Goal: Communication & Community: Connect with others

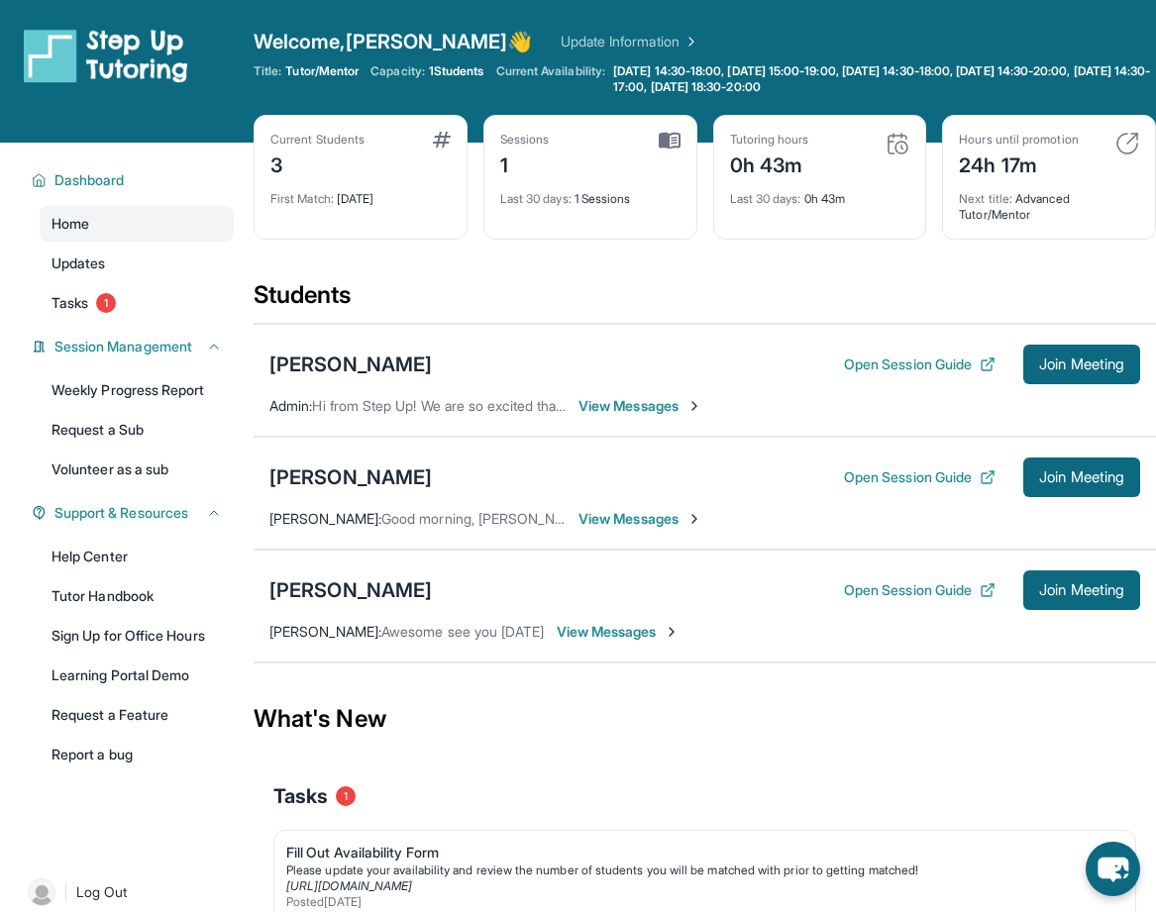
click at [444, 408] on span "Hi from Step Up! We are so excited that you are matched with one another. Pleas…" at bounding box center [1105, 405] width 1587 height 17
click at [611, 407] on span "View Messages" at bounding box center [640, 406] width 124 height 20
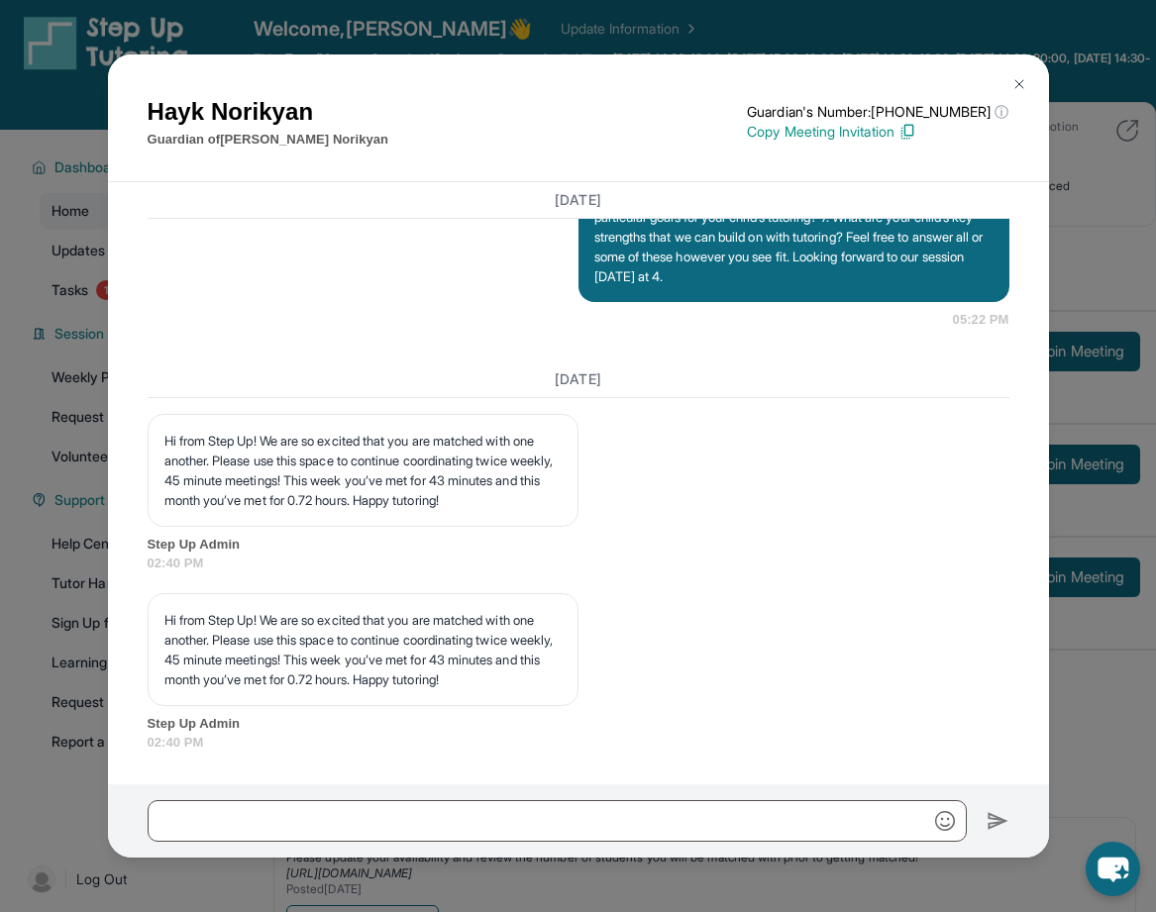
scroll to position [2815, 0]
click at [1015, 87] on img at bounding box center [1019, 84] width 16 height 16
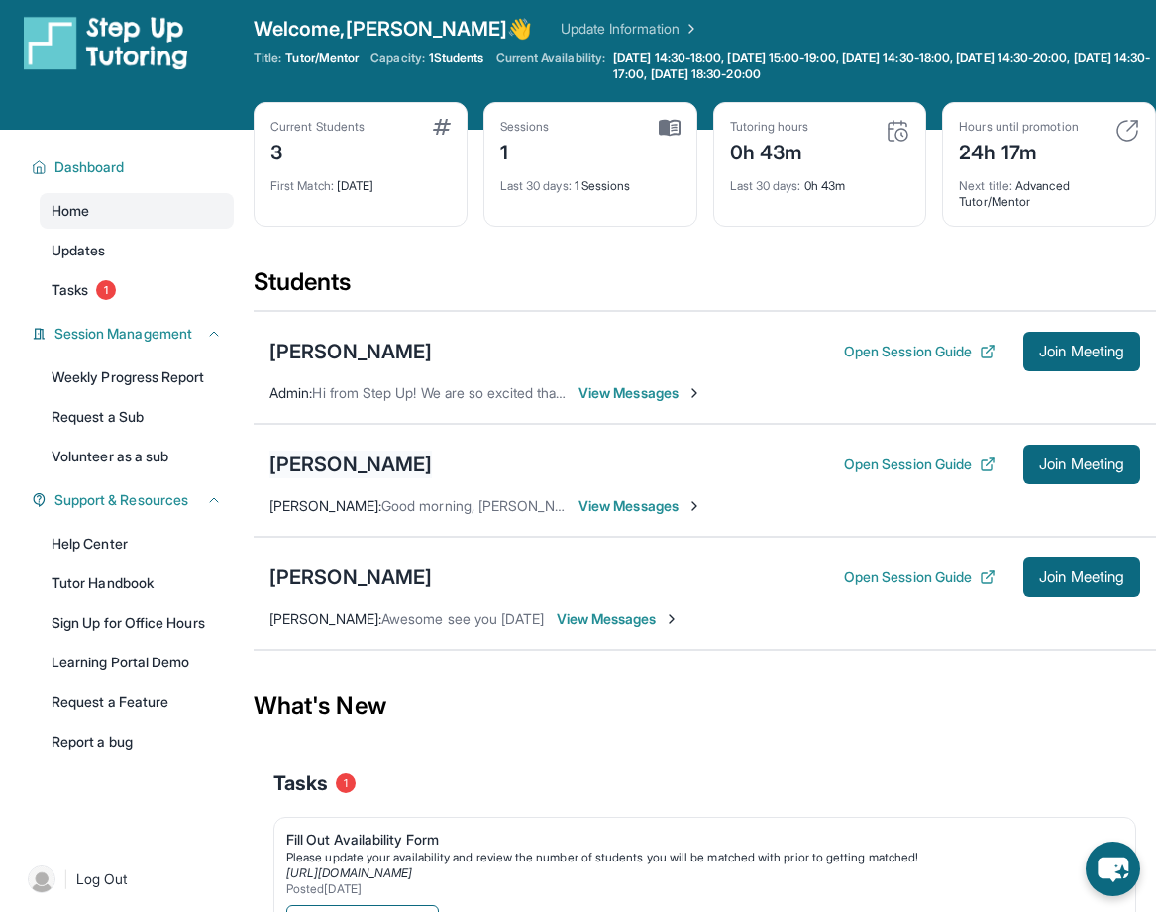
click at [356, 457] on div "[PERSON_NAME]" at bounding box center [350, 465] width 162 height 28
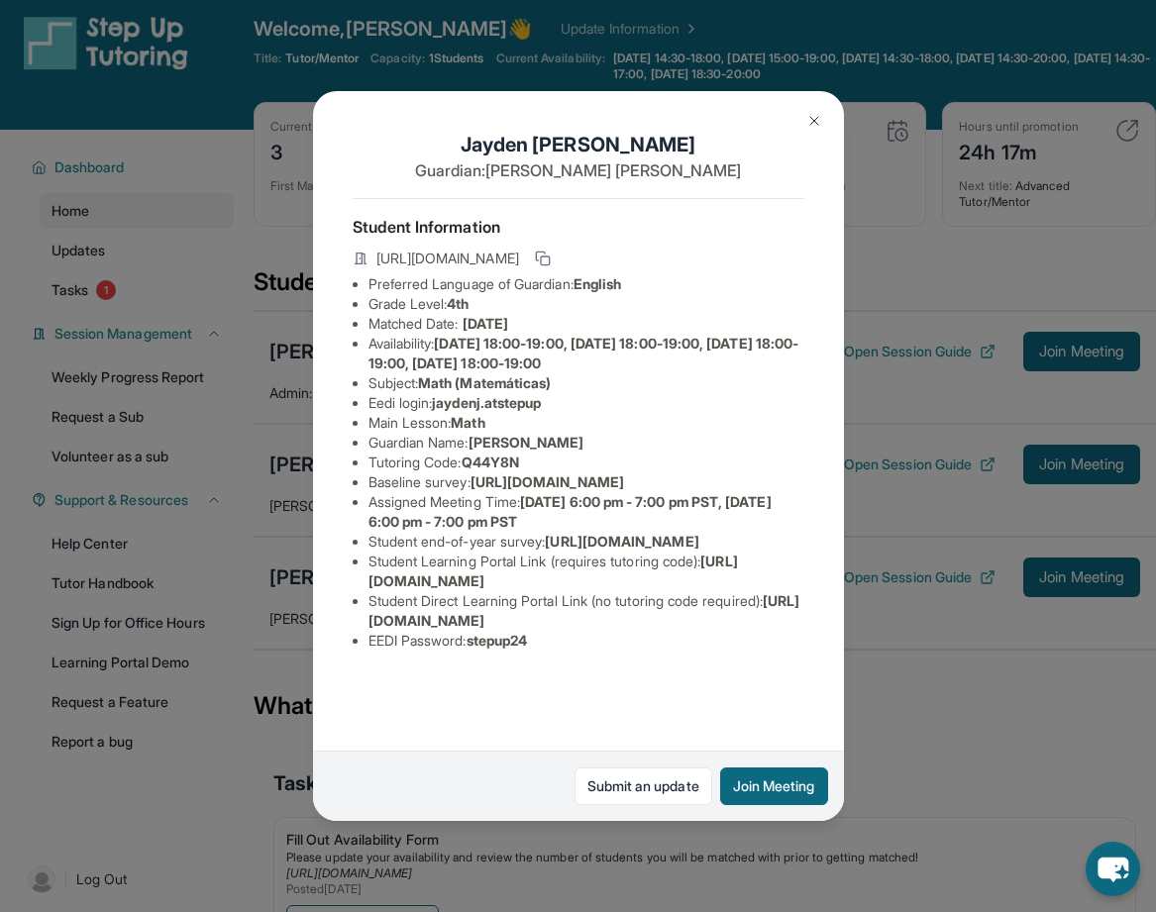
click at [816, 126] on img at bounding box center [814, 121] width 16 height 16
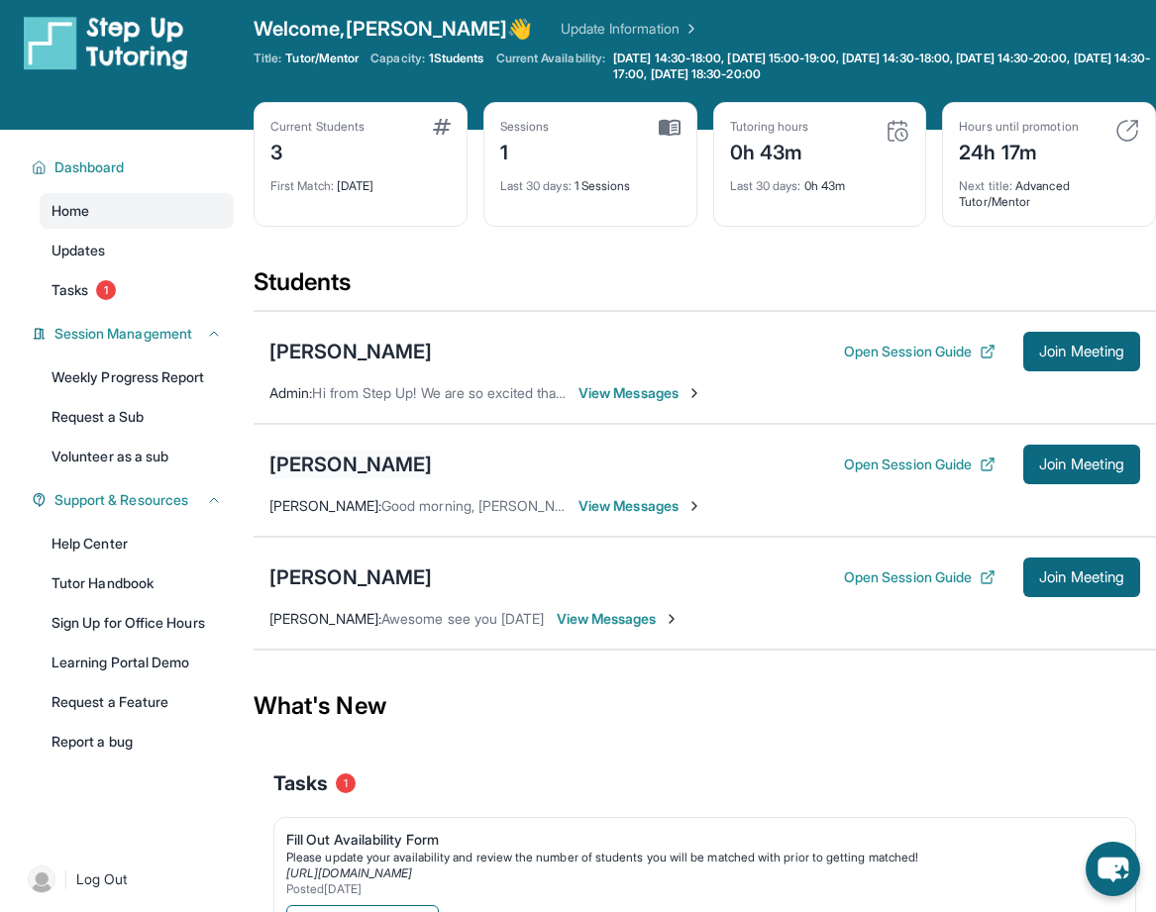
click at [384, 473] on div "[PERSON_NAME]" at bounding box center [350, 465] width 162 height 28
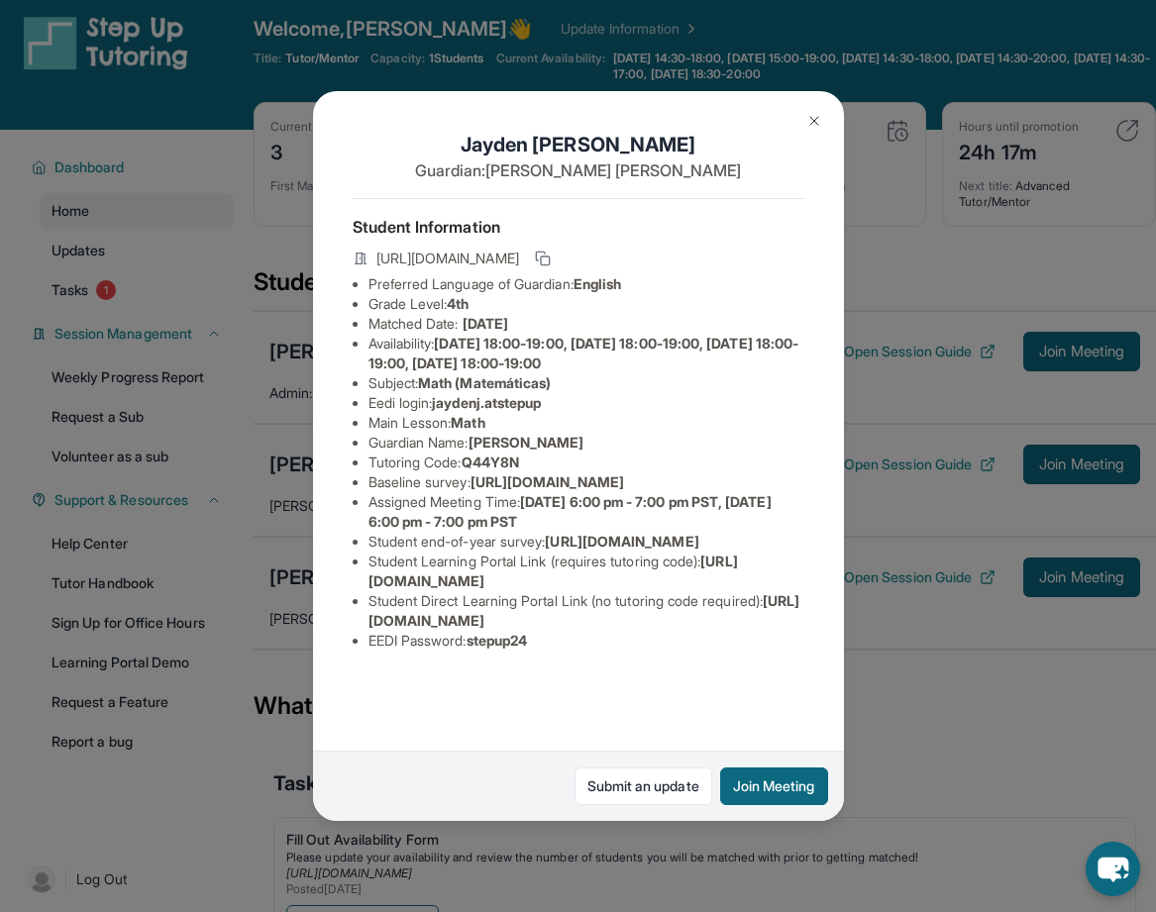
scroll to position [63, 0]
click at [819, 123] on img at bounding box center [814, 121] width 16 height 16
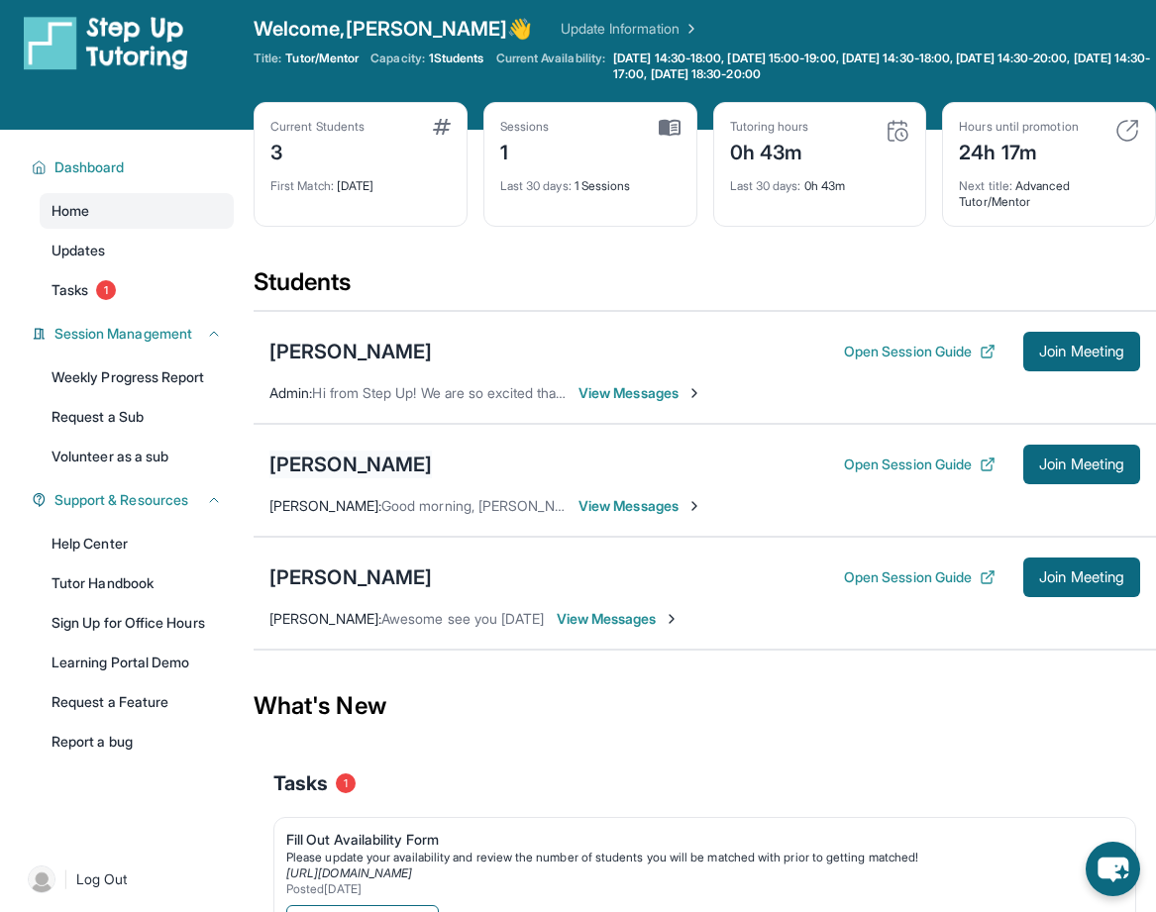
click at [395, 457] on div "[PERSON_NAME]" at bounding box center [350, 465] width 162 height 28
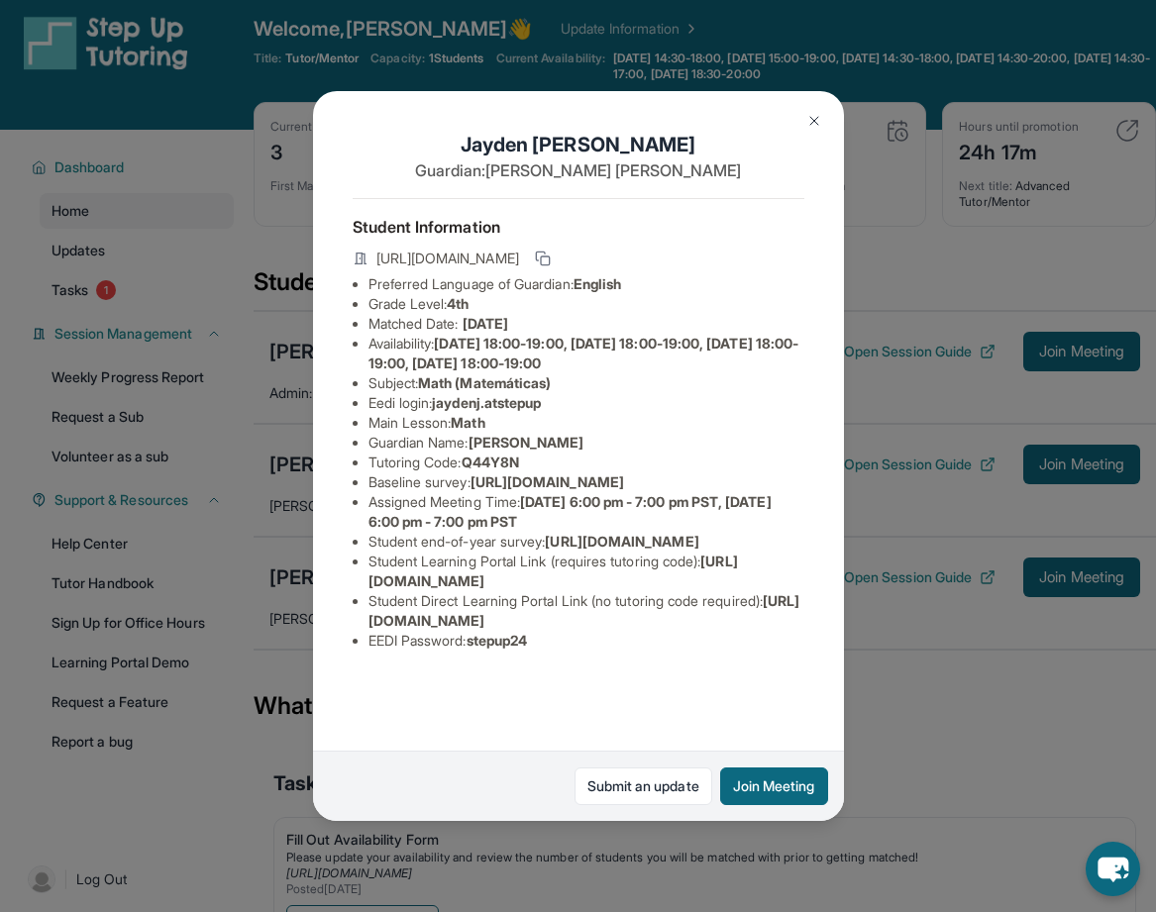
click at [482, 425] on span "Math" at bounding box center [468, 422] width 34 height 17
click at [245, 473] on div "[PERSON_NAME] Guardian: [PERSON_NAME] Student Information [URL][DOMAIN_NAME] Pr…" at bounding box center [578, 456] width 1156 height 912
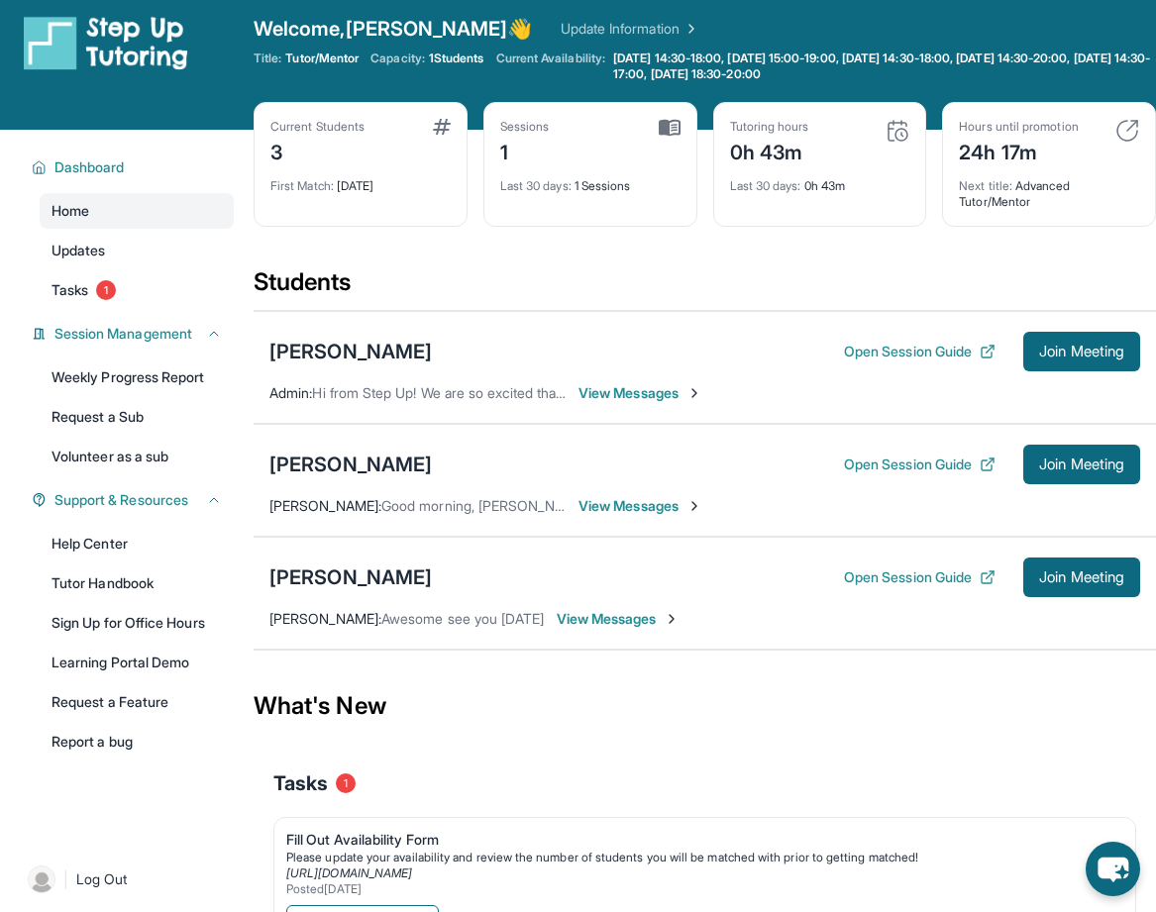
click at [602, 617] on span "View Messages" at bounding box center [619, 619] width 124 height 20
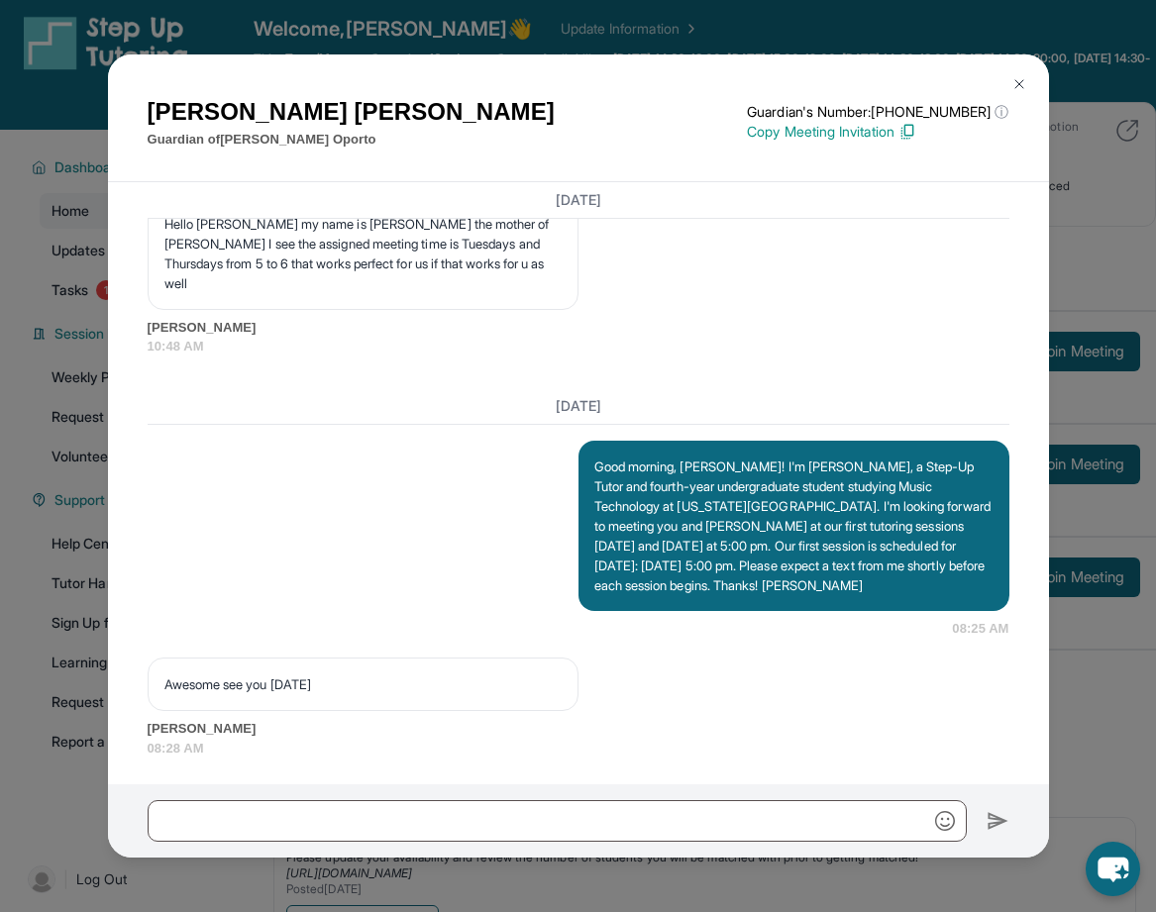
scroll to position [1476, 0]
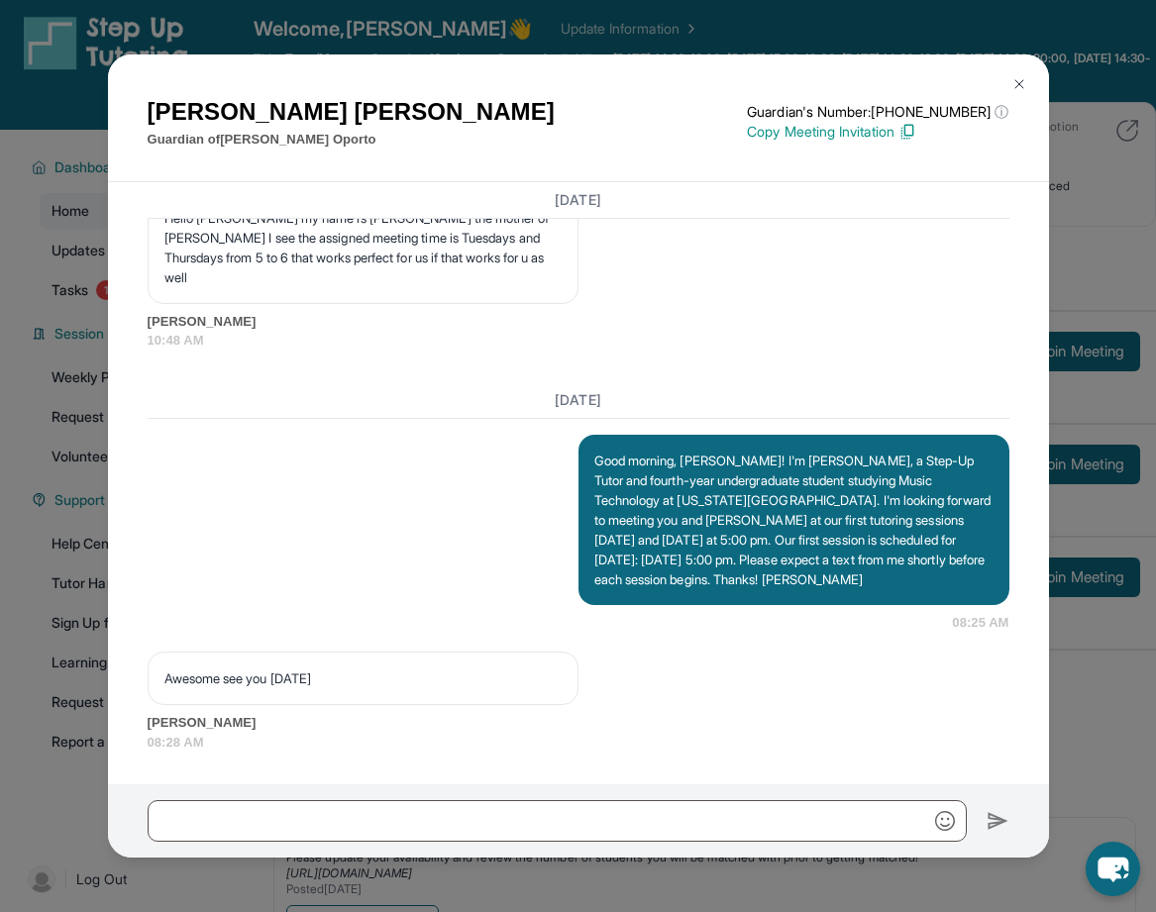
click at [67, 586] on div "[PERSON_NAME] Guardian of [PERSON_NAME] Guardian's Number: [PHONE_NUMBER] ⓘ Thi…" at bounding box center [578, 456] width 1156 height 912
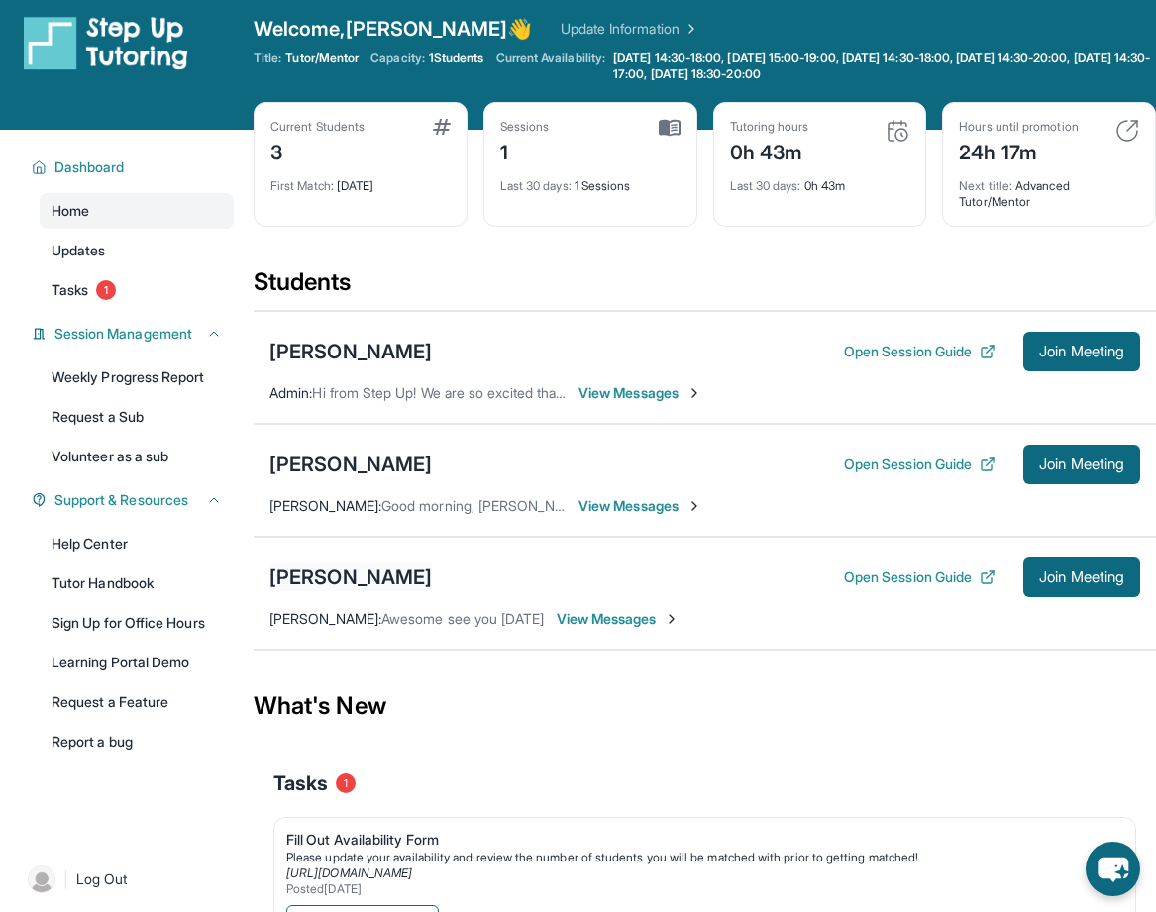
click at [342, 576] on div "[PERSON_NAME]" at bounding box center [350, 578] width 162 height 28
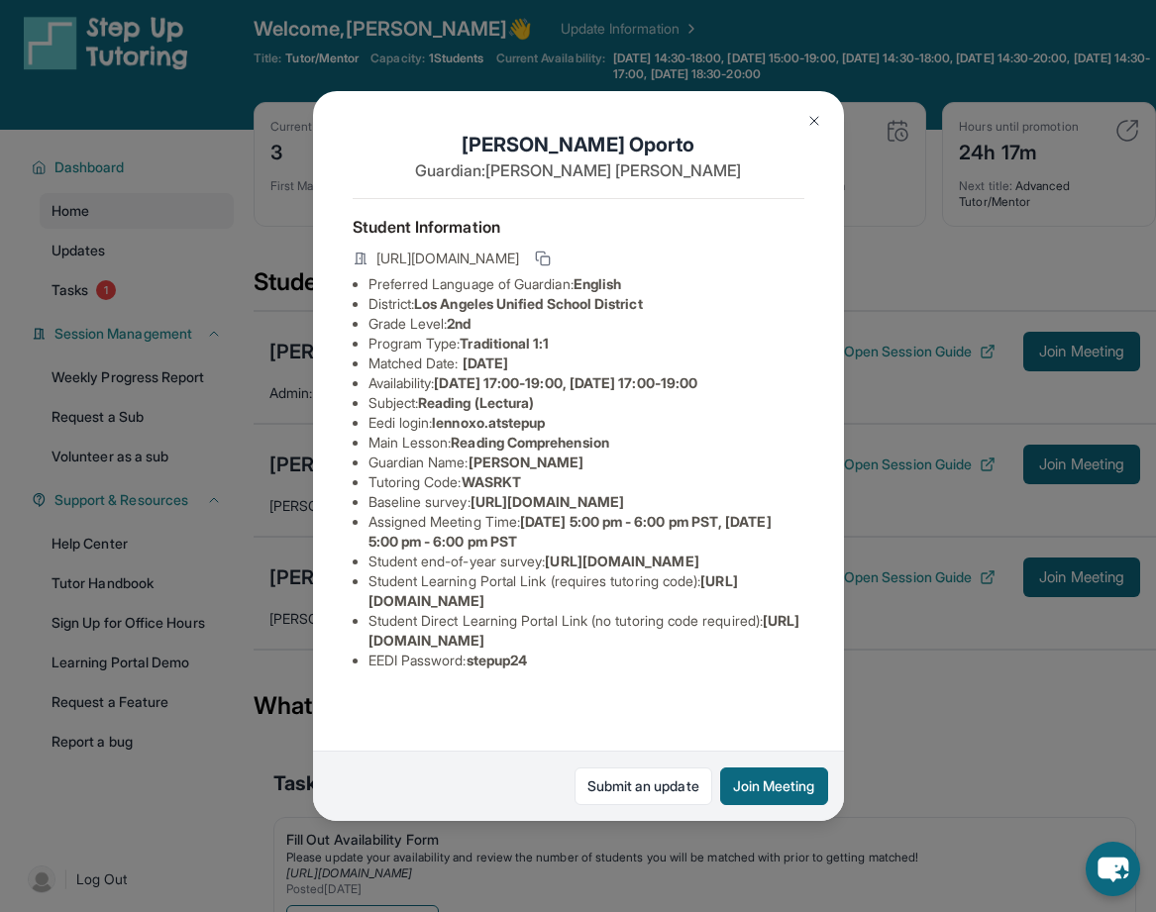
scroll to position [4, 0]
click at [262, 515] on div "[PERSON_NAME] Guardian: [PERSON_NAME] Student Information [URL][DOMAIN_NAME] Pr…" at bounding box center [578, 456] width 1156 height 912
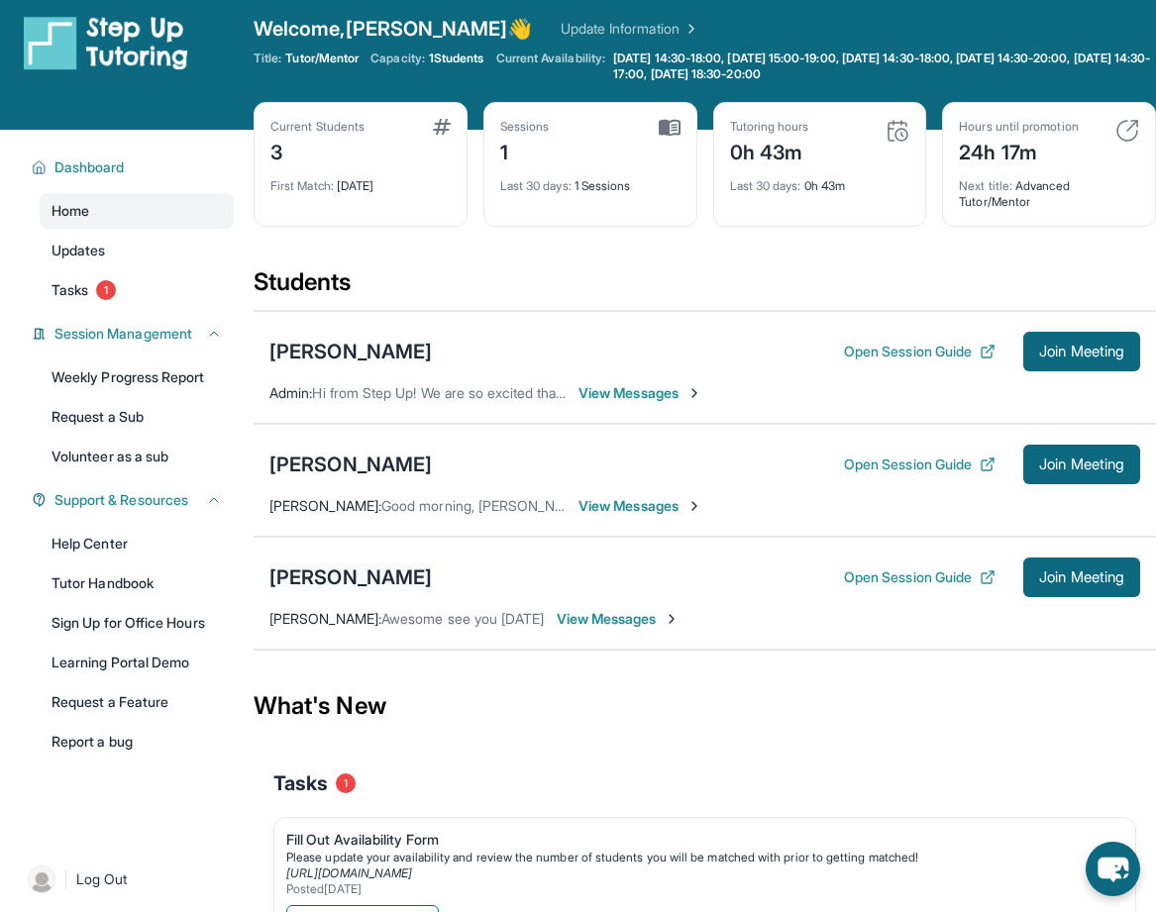
click at [335, 568] on div "[PERSON_NAME]" at bounding box center [350, 578] width 162 height 28
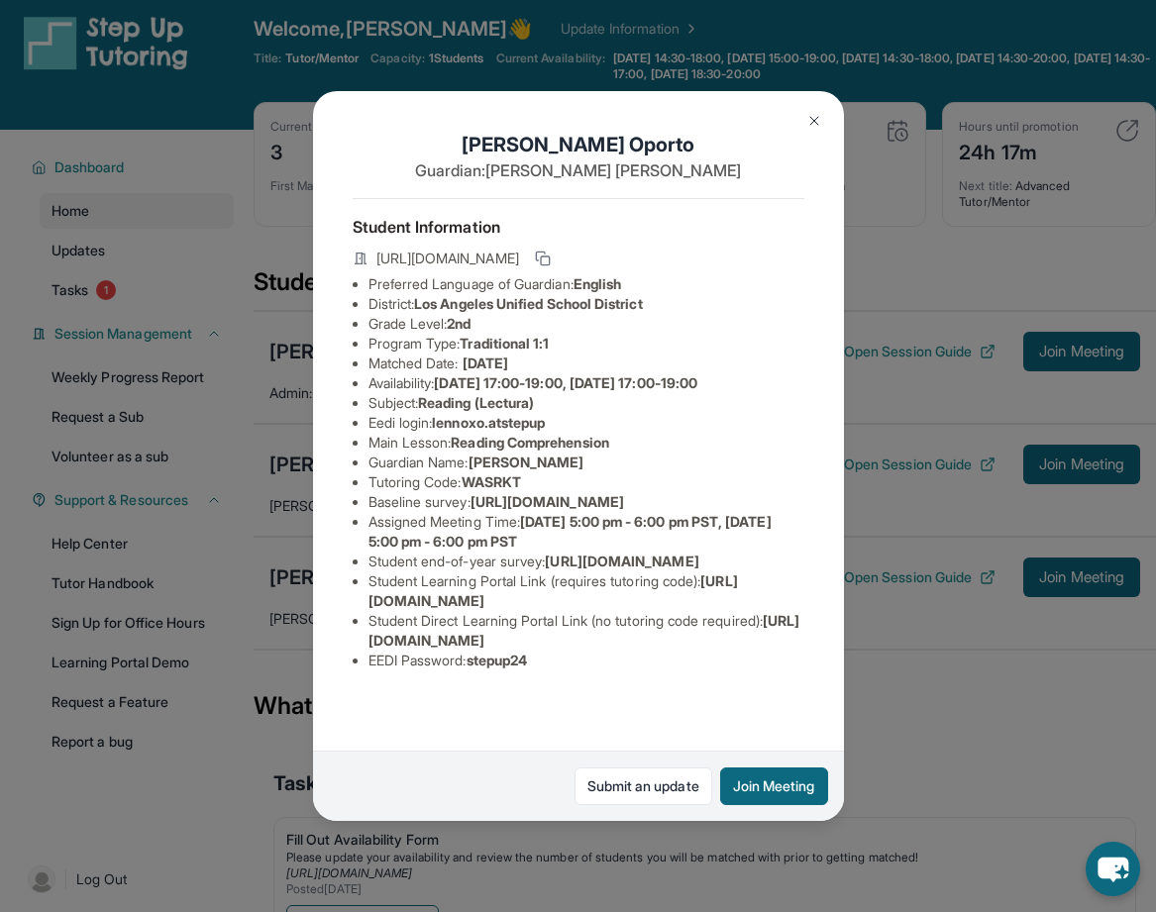
click at [253, 456] on div "[PERSON_NAME] Guardian: [PERSON_NAME] Student Information [URL][DOMAIN_NAME] Pr…" at bounding box center [578, 456] width 1156 height 912
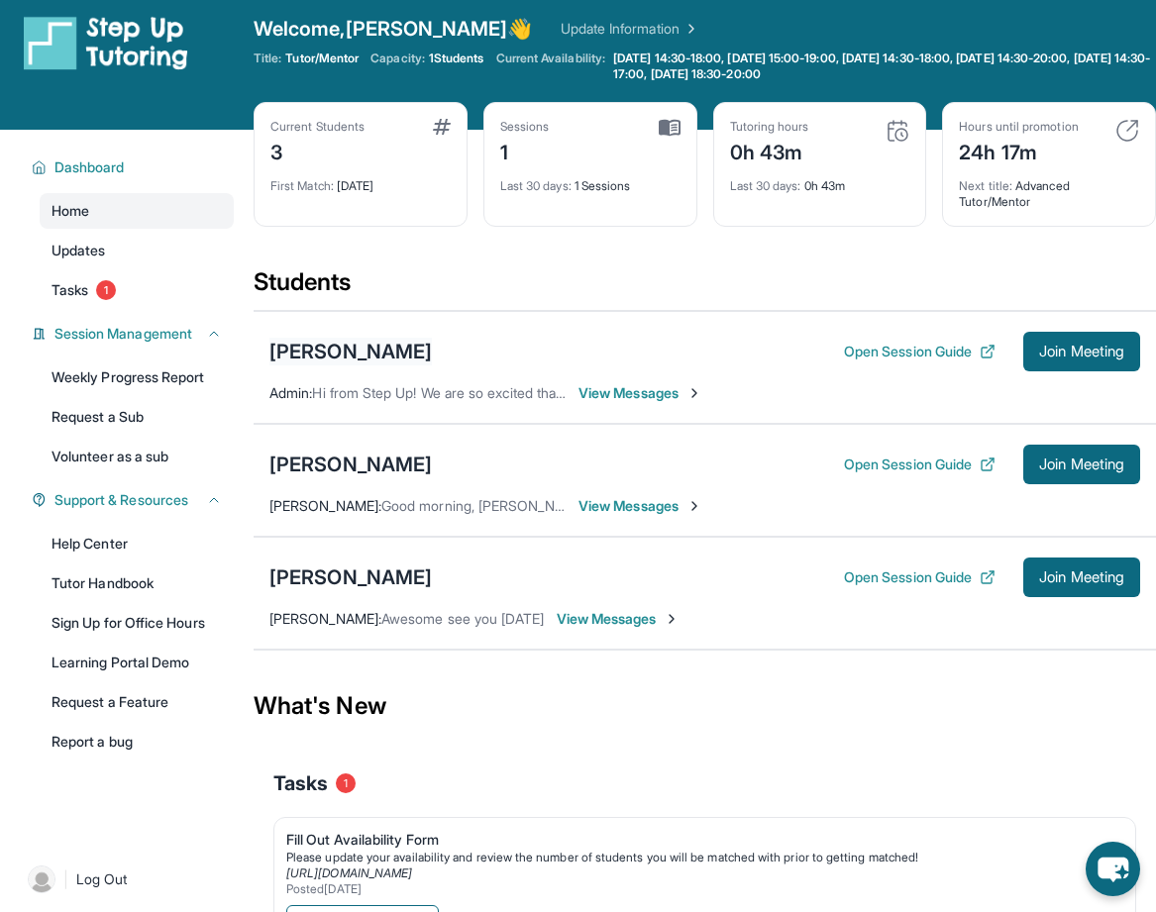
click at [341, 354] on div "[PERSON_NAME]" at bounding box center [350, 352] width 162 height 28
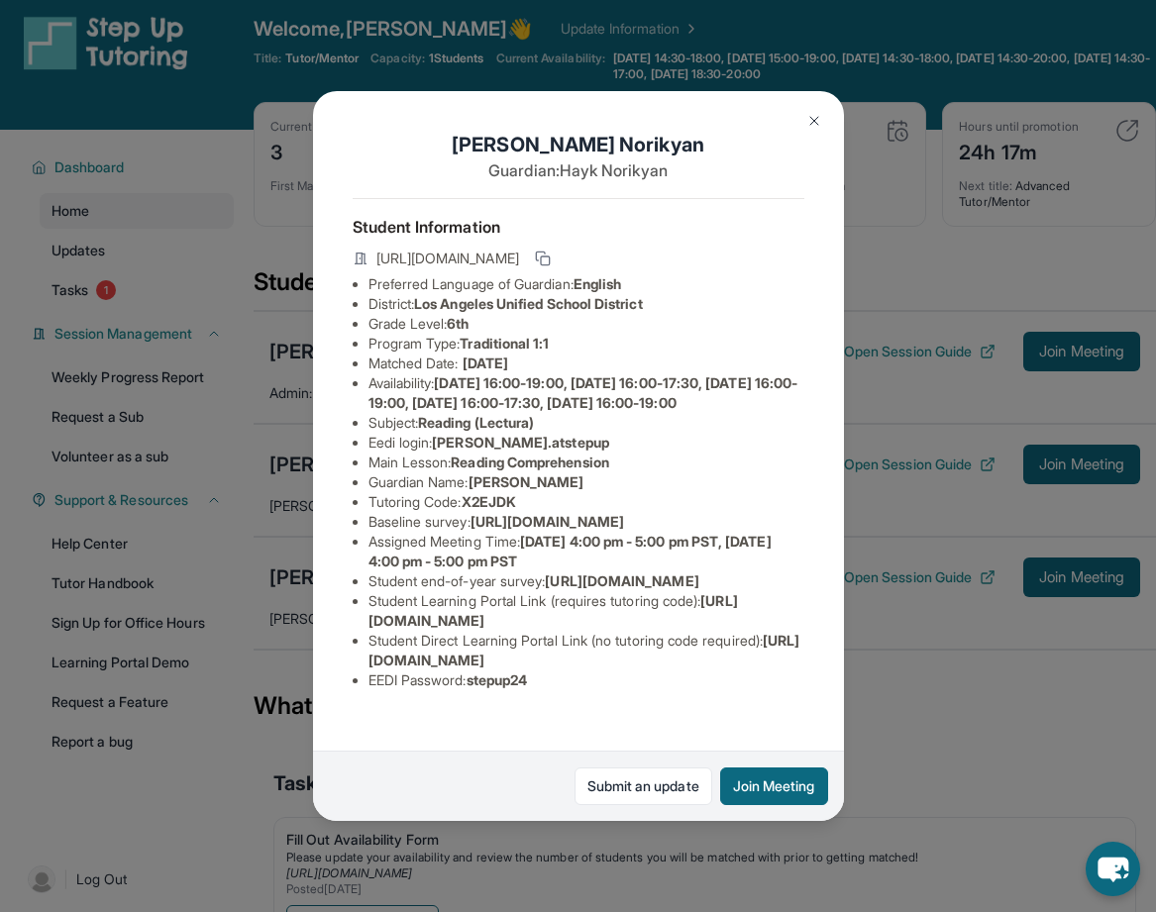
scroll to position [123, 0]
click at [245, 472] on div "[PERSON_NAME] Guardian: [PERSON_NAME] Student Information [URL][DOMAIN_NAME] Pr…" at bounding box center [578, 456] width 1156 height 912
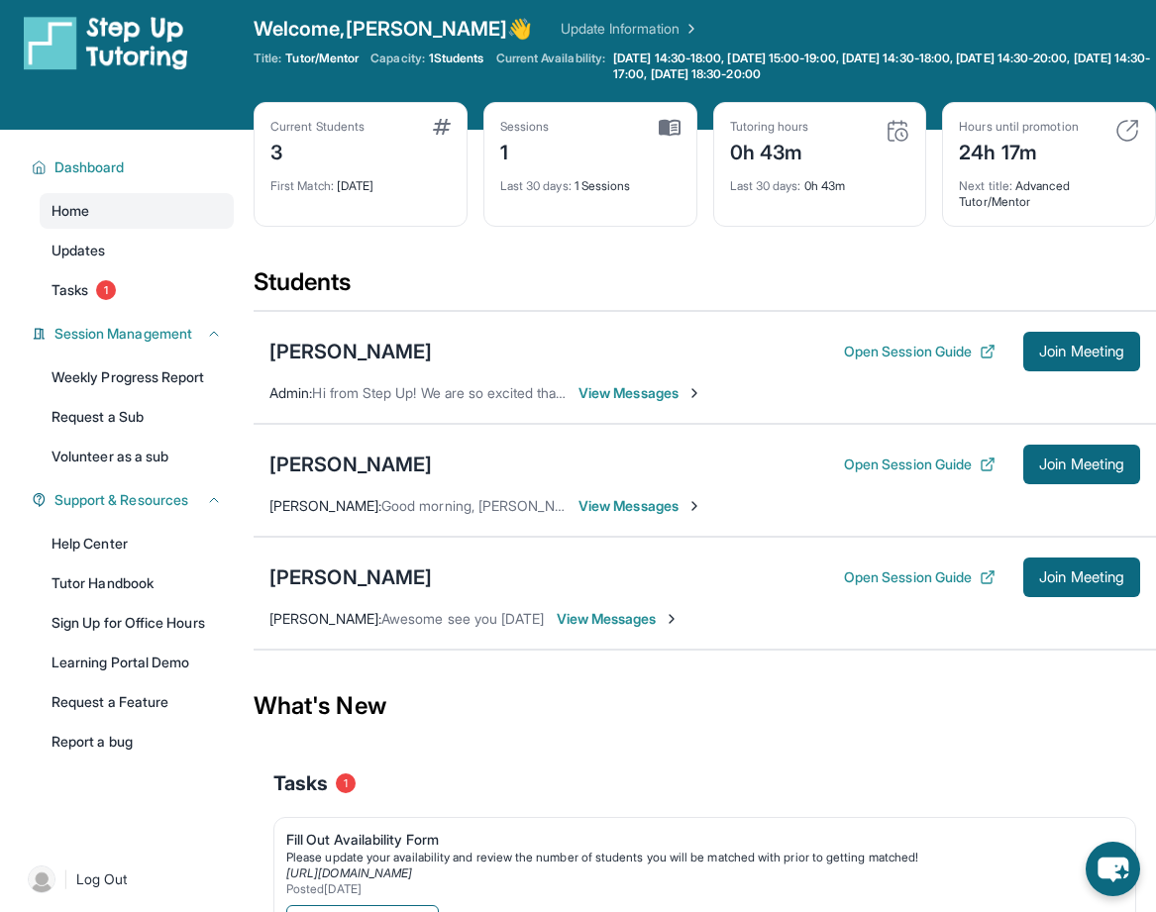
click at [351, 562] on div "[PERSON_NAME] Open Session Guide Join Meeting" at bounding box center [704, 578] width 871 height 40
click at [360, 595] on div "[PERSON_NAME] Open Session Guide Join Meeting" at bounding box center [704, 578] width 871 height 40
click at [362, 586] on div "[PERSON_NAME]" at bounding box center [350, 578] width 162 height 28
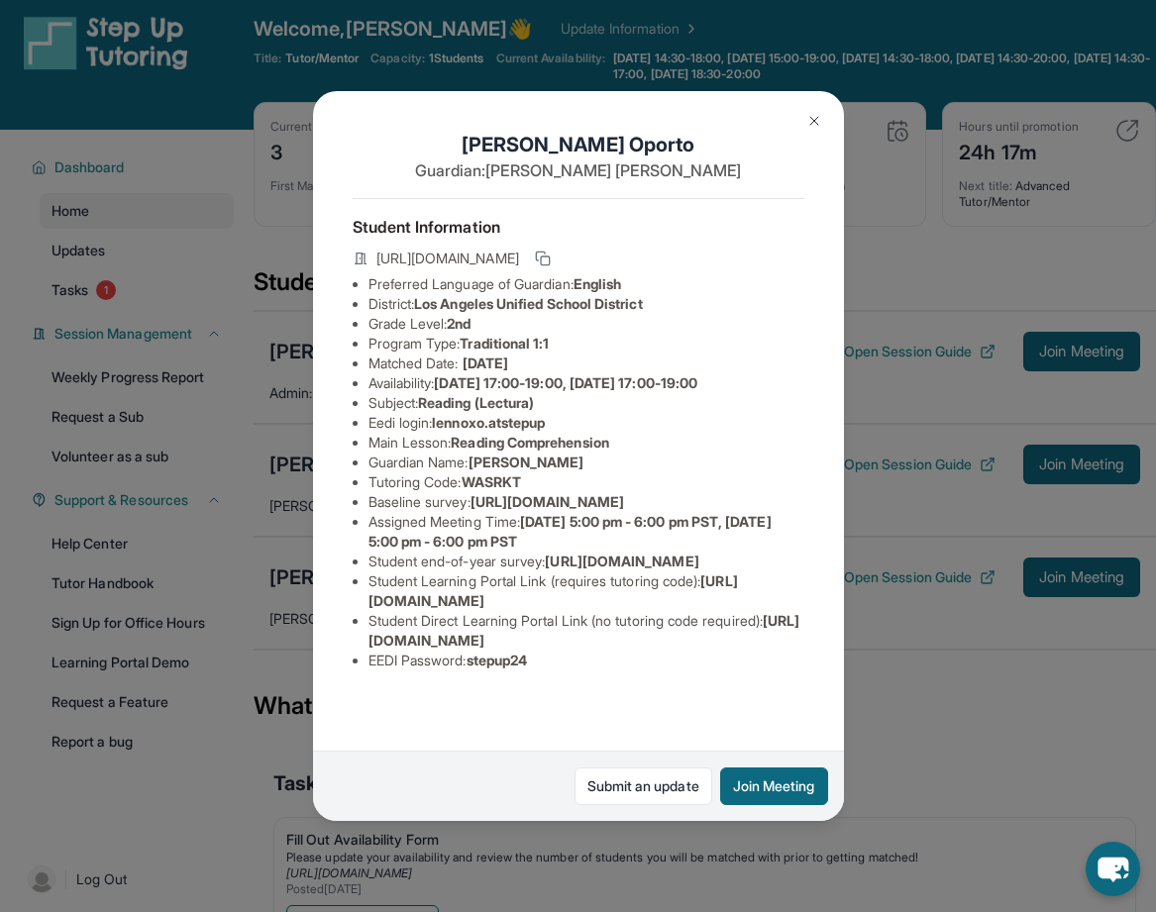
click at [223, 451] on div "[PERSON_NAME] Guardian: [PERSON_NAME] Student Information [URL][DOMAIN_NAME] Pr…" at bounding box center [578, 456] width 1156 height 912
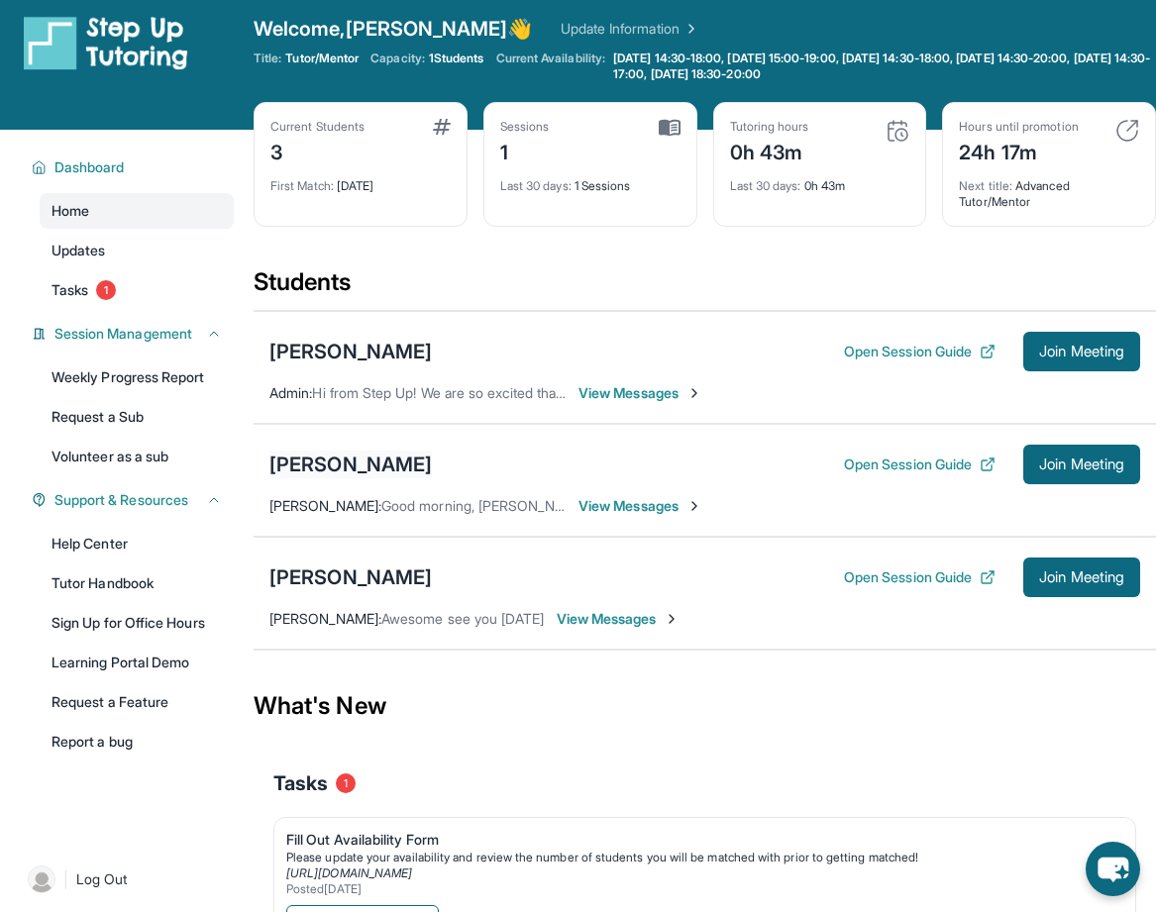
click at [330, 460] on div "[PERSON_NAME]" at bounding box center [350, 465] width 162 height 28
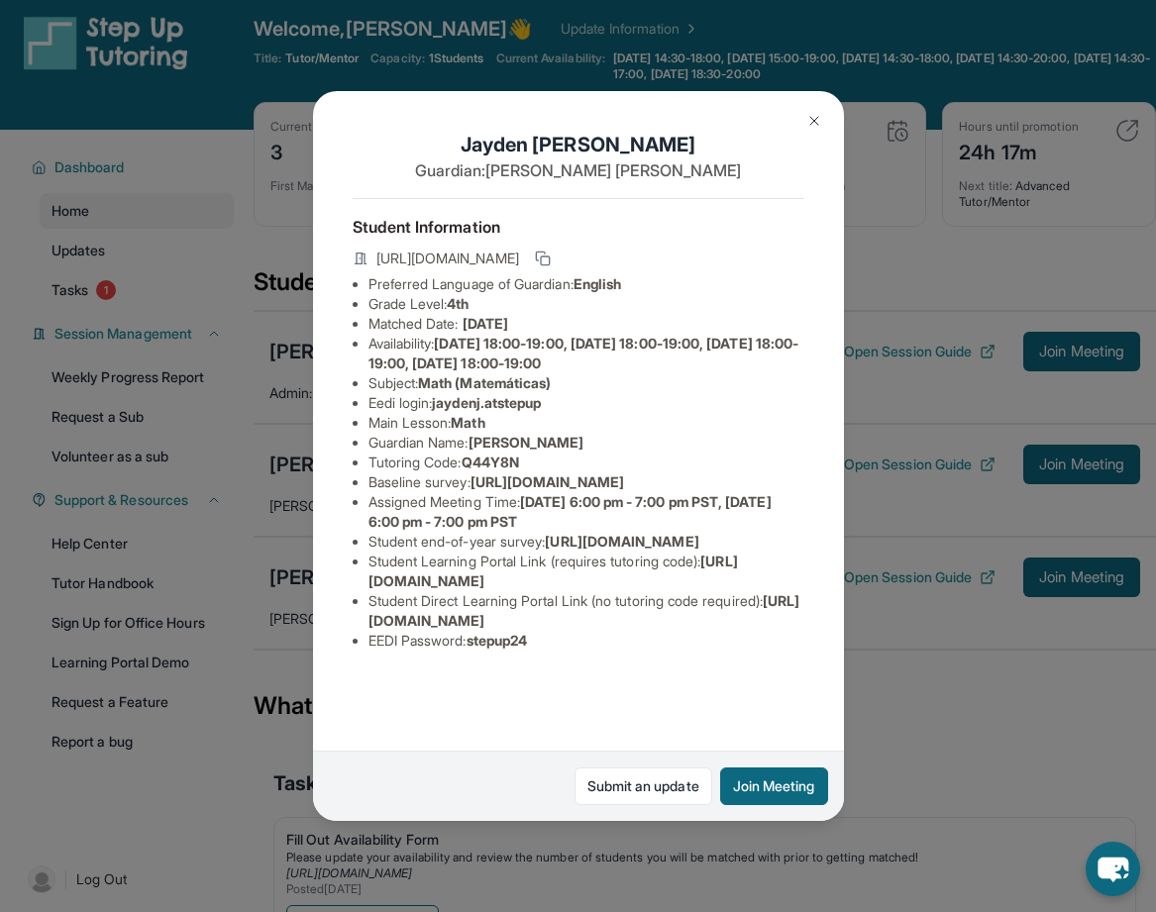
click at [228, 471] on div "[PERSON_NAME] Guardian: [PERSON_NAME] Student Information [URL][DOMAIN_NAME] Pr…" at bounding box center [578, 456] width 1156 height 912
